Goal: Task Accomplishment & Management: Manage account settings

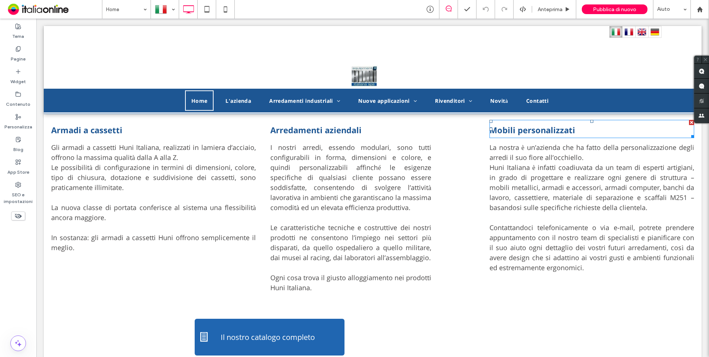
scroll to position [534, 0]
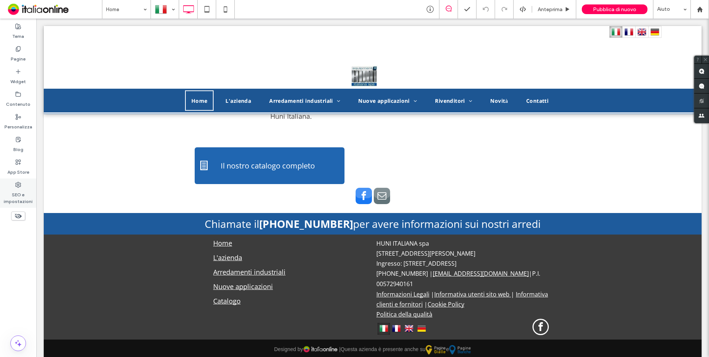
click at [23, 179] on div "SEO e impostazioni" at bounding box center [18, 192] width 36 height 29
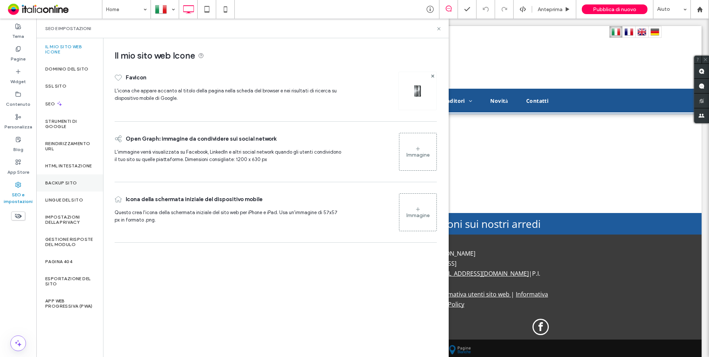
click at [75, 184] on label "Backup sito" at bounding box center [61, 182] width 32 height 5
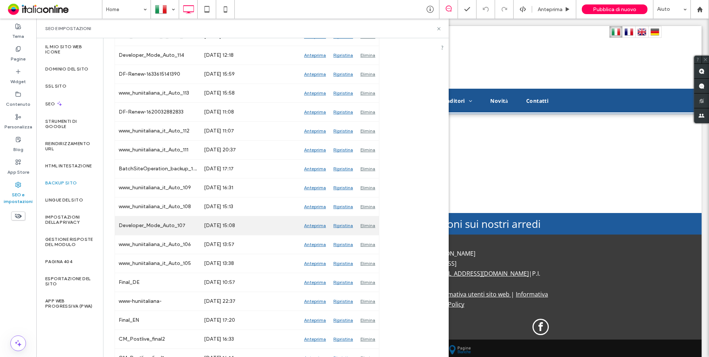
scroll to position [1446, 0]
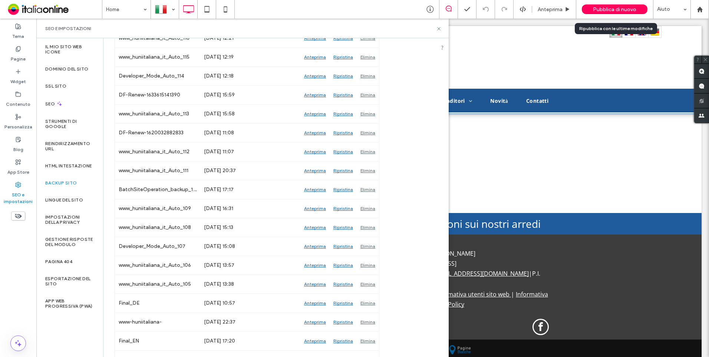
click at [607, 10] on span "Pubblica di nuovo" at bounding box center [614, 9] width 43 height 6
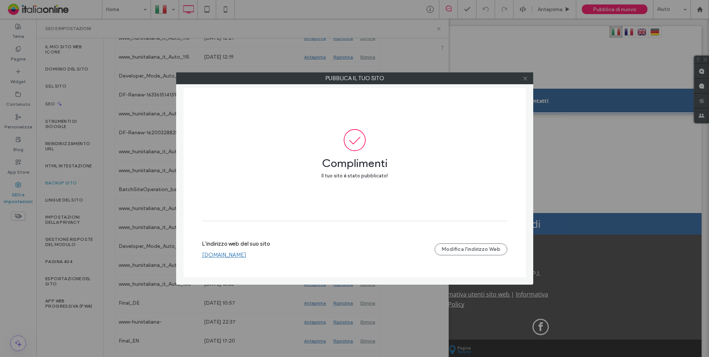
click at [526, 78] on use at bounding box center [525, 78] width 4 height 4
